Goal: Task Accomplishment & Management: Use online tool/utility

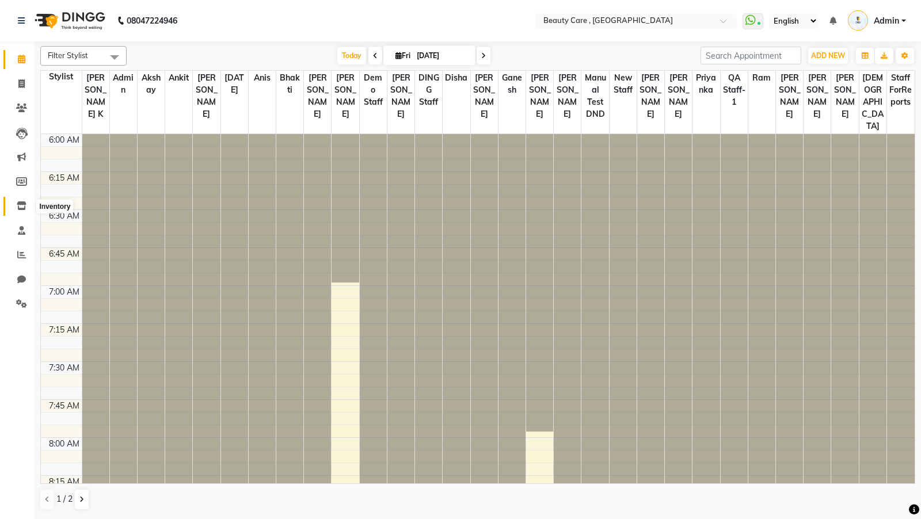
click at [22, 201] on icon at bounding box center [22, 205] width 10 height 9
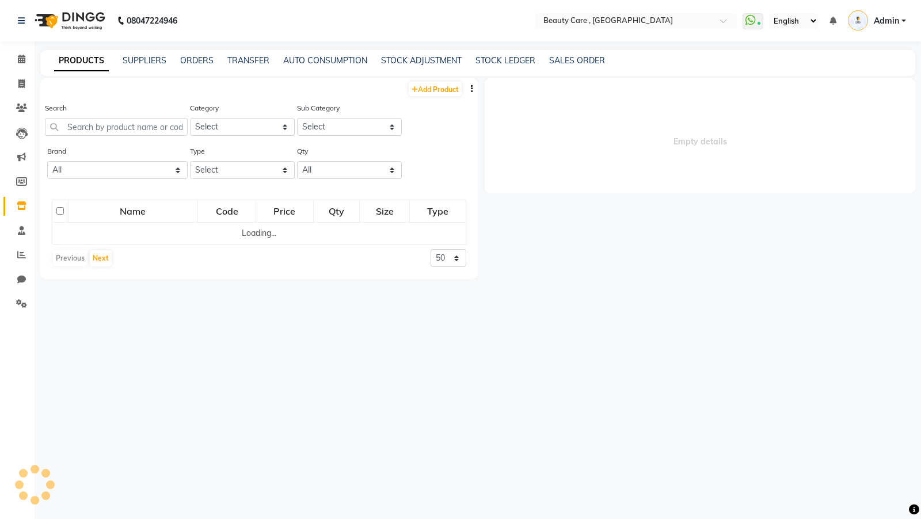
select select
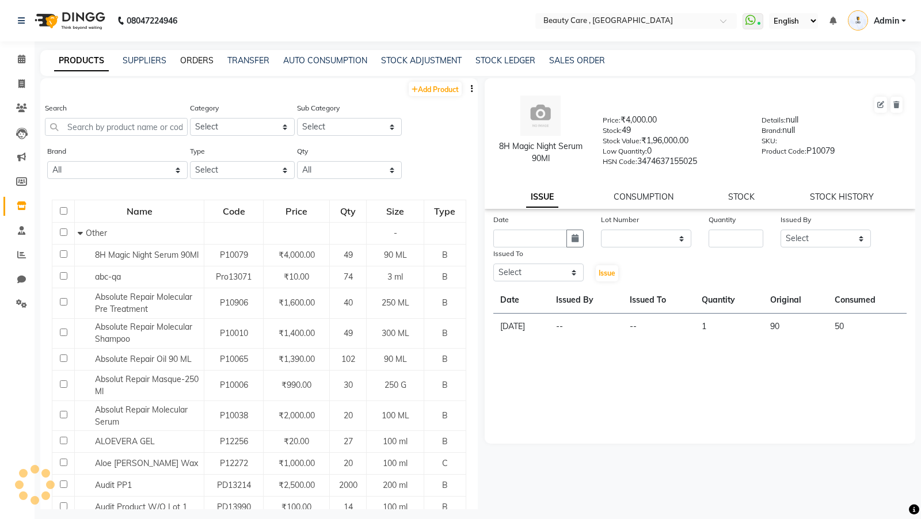
click at [197, 62] on link "ORDERS" at bounding box center [196, 60] width 33 height 10
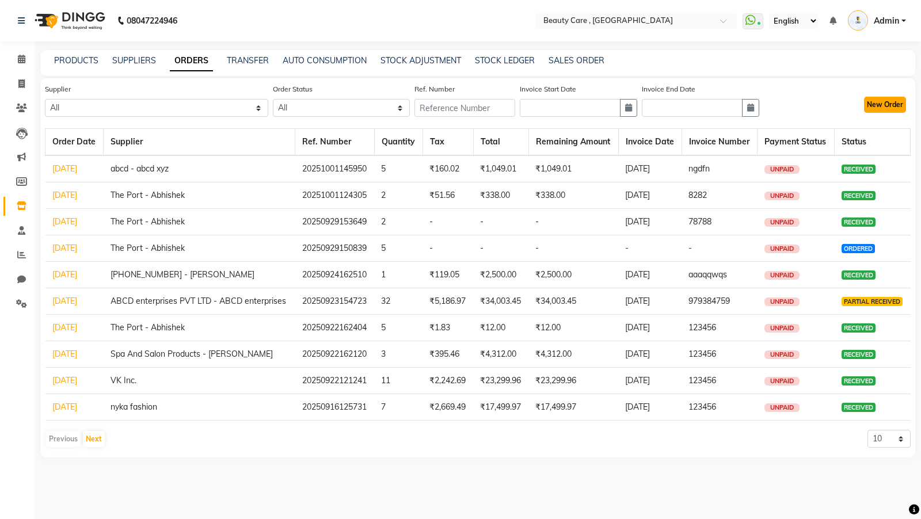
click at [895, 109] on button "New Order" at bounding box center [885, 105] width 42 height 16
select select "true"
select select "793"
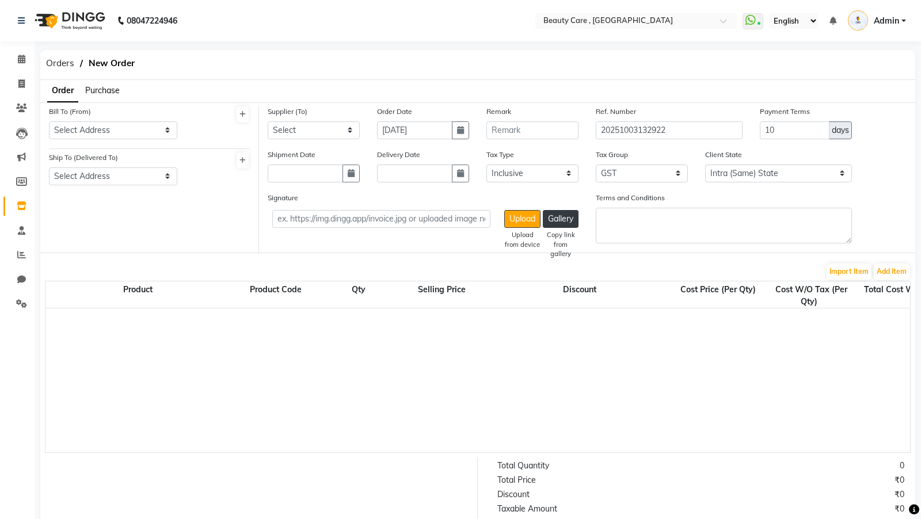
click at [101, 85] on span "Purchase" at bounding box center [102, 90] width 35 height 10
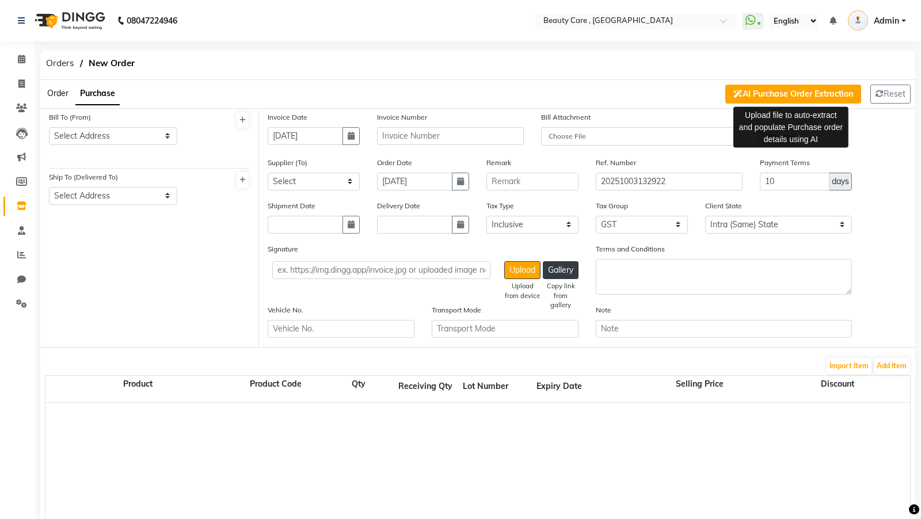
click at [794, 90] on button "AI Purchase Order Extraction" at bounding box center [793, 94] width 136 height 19
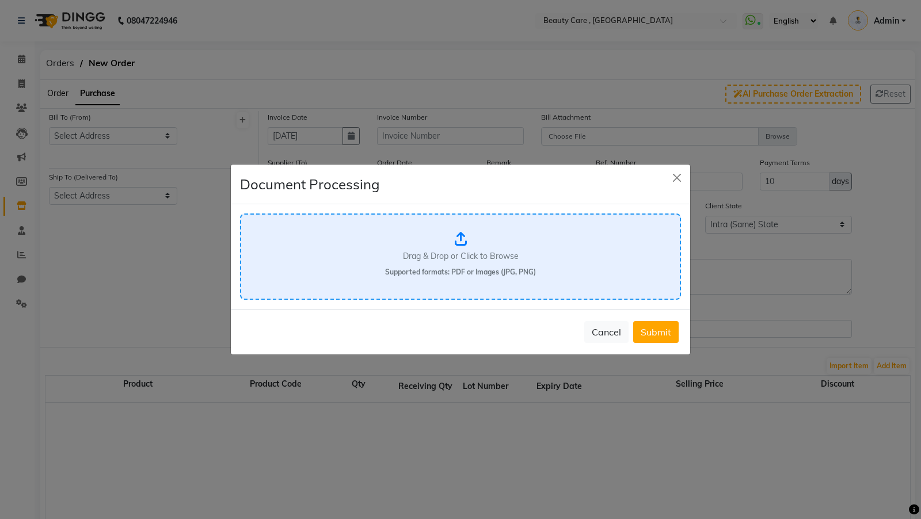
drag, startPoint x: 490, startPoint y: 267, endPoint x: 508, endPoint y: 265, distance: 17.9
click at [508, 265] on div "Drag & Drop or Click to Browse Supported formats: PDF or Images (JPG, PNG)" at bounding box center [460, 257] width 441 height 86
